Goal: Check status: Check status

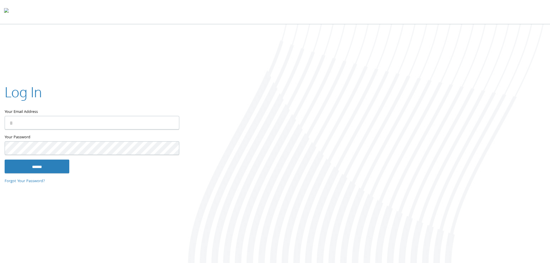
type input "**********"
click at [34, 163] on input "******" at bounding box center [37, 166] width 65 height 14
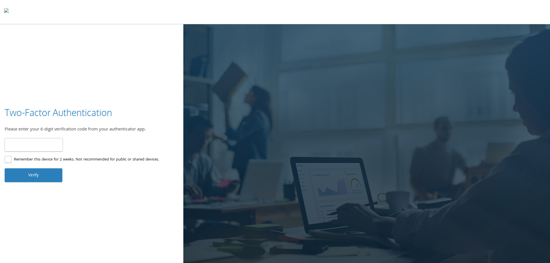
type input "******"
